Goal: Register for event/course

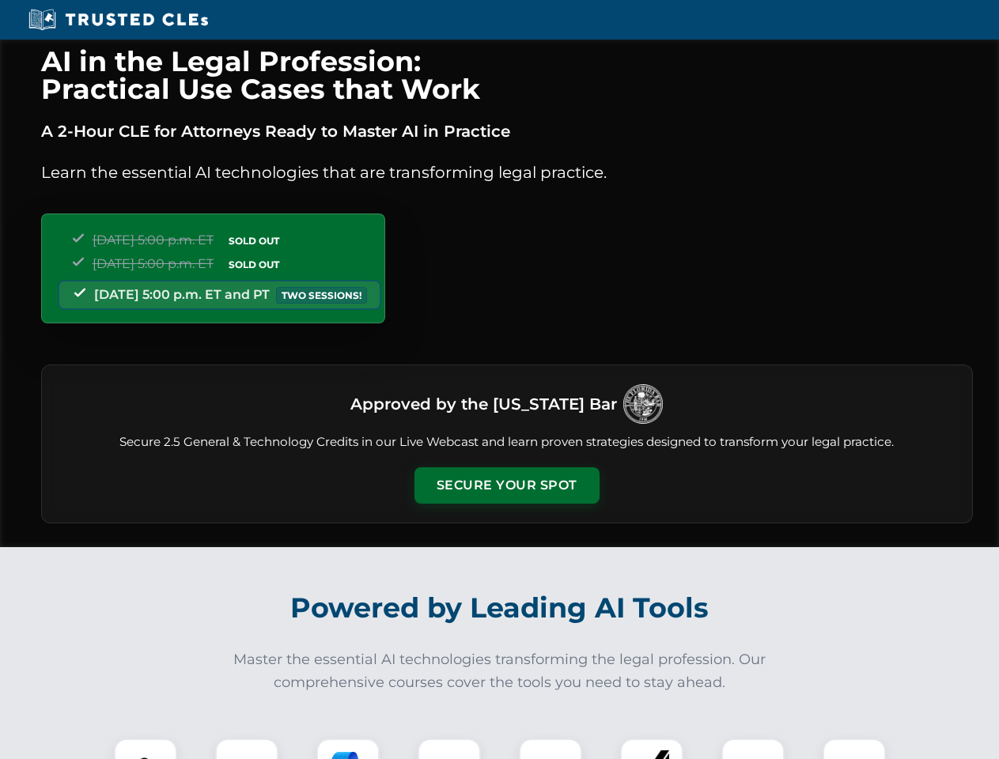
click at [506, 486] on button "Secure Your Spot" at bounding box center [507, 486] width 185 height 36
click at [146, 749] on img at bounding box center [146, 771] width 46 height 46
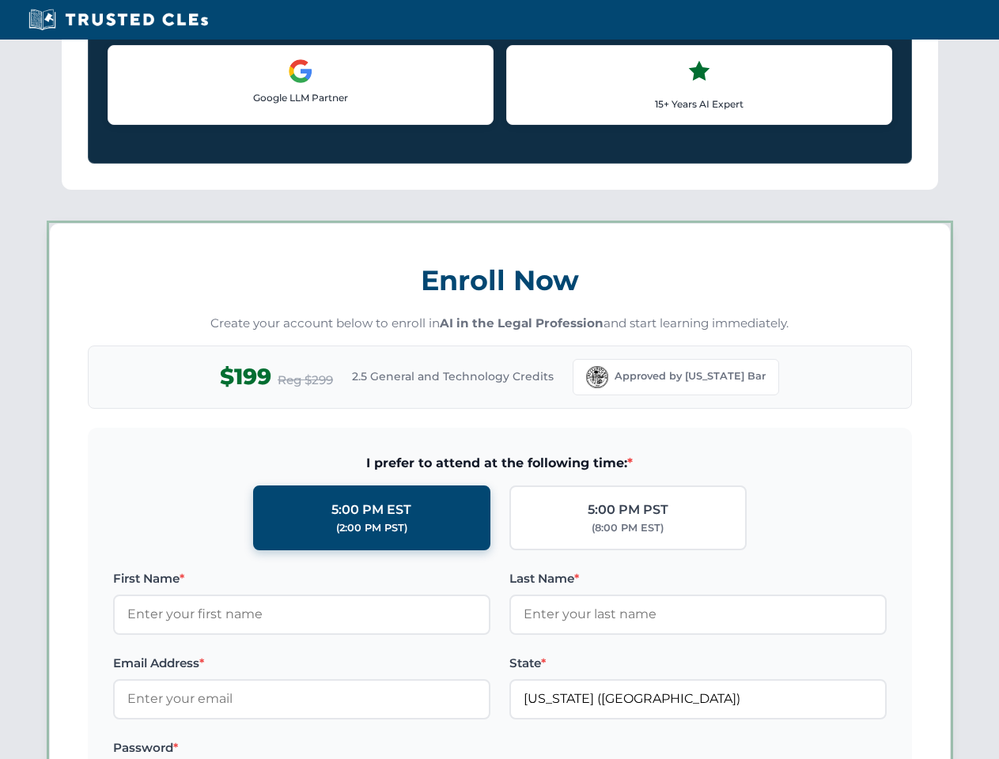
click at [348, 749] on label "Password *" at bounding box center [301, 748] width 377 height 19
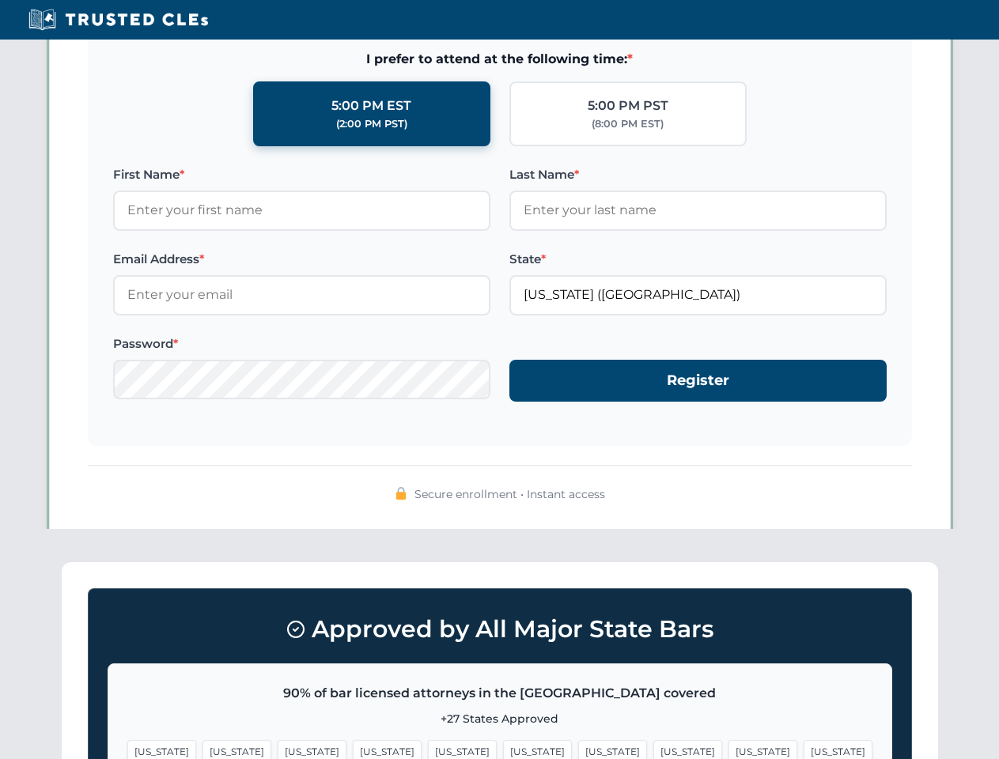
click at [729, 749] on span "[US_STATE]" at bounding box center [763, 751] width 69 height 23
